Goal: Find specific page/section: Find specific page/section

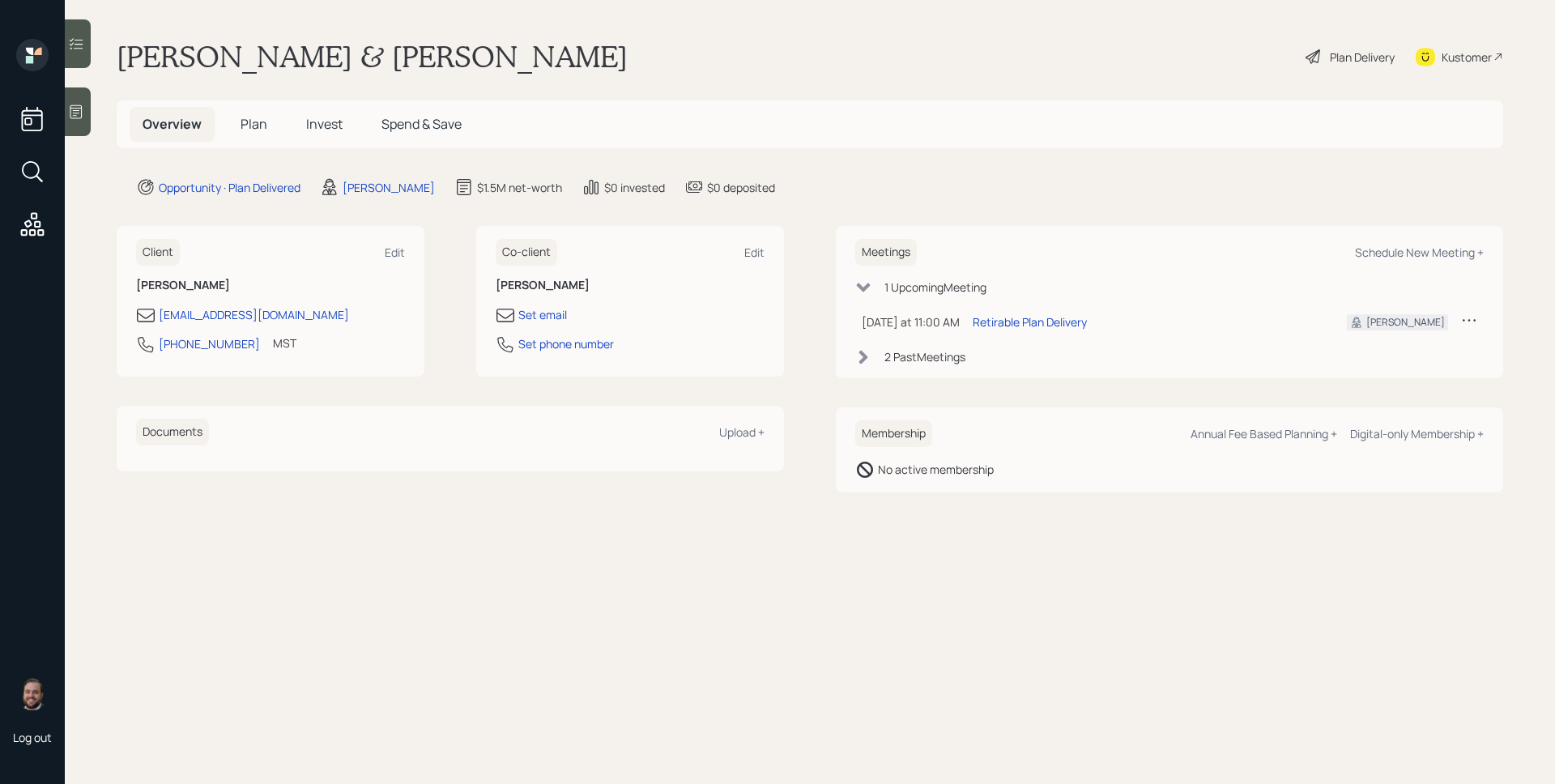
click at [265, 109] on h5 "Plan" at bounding box center [254, 124] width 53 height 35
